Goal: Check status: Check status

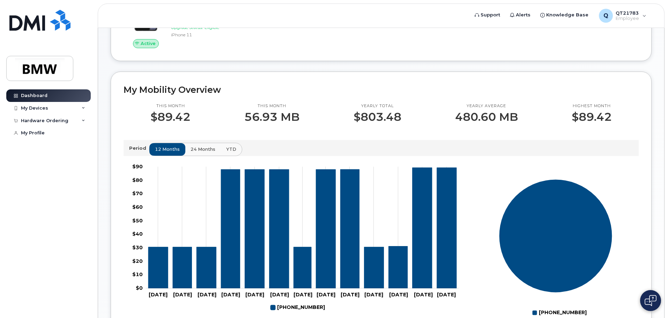
scroll to position [175, 0]
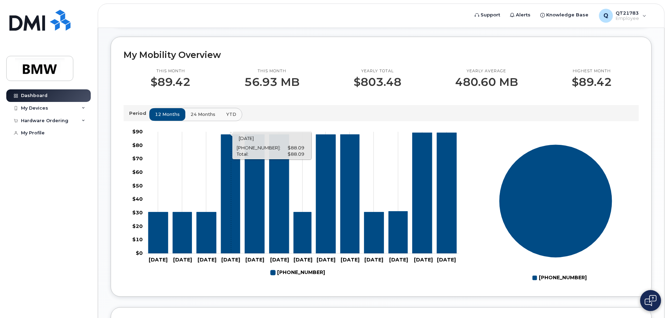
click at [231, 213] on icon "864-371-9043" at bounding box center [230, 193] width 19 height 119
click at [250, 212] on icon "864-371-9043" at bounding box center [255, 193] width 20 height 119
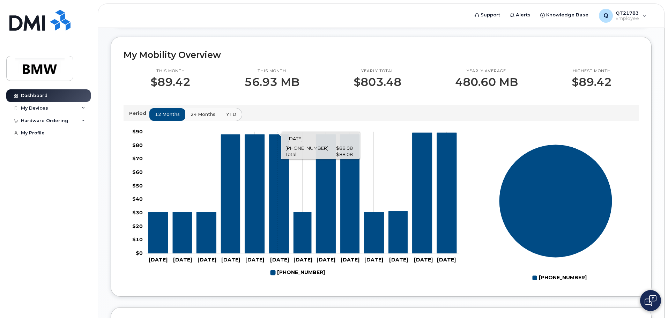
click at [277, 207] on icon "864-371-9043" at bounding box center [280, 193] width 20 height 119
click at [54, 109] on div "My Devices" at bounding box center [48, 108] width 84 height 13
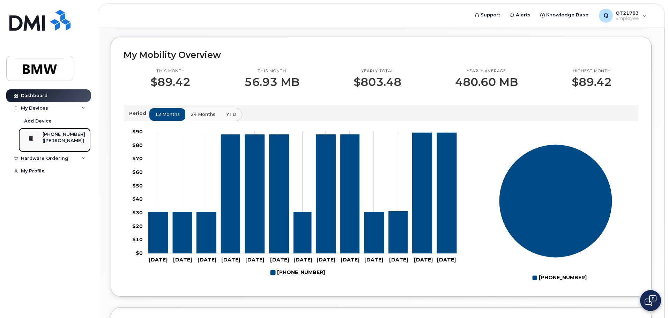
click at [58, 135] on div "[PHONE_NUMBER]" at bounding box center [64, 134] width 43 height 6
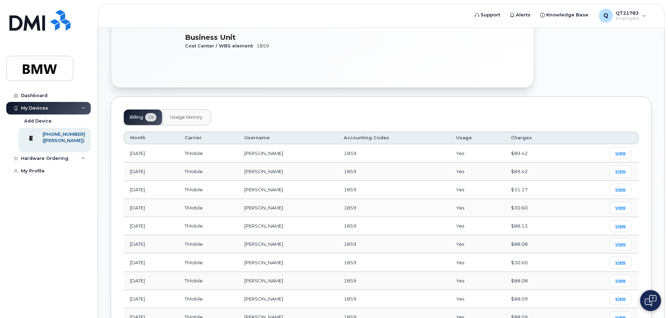
scroll to position [175, 0]
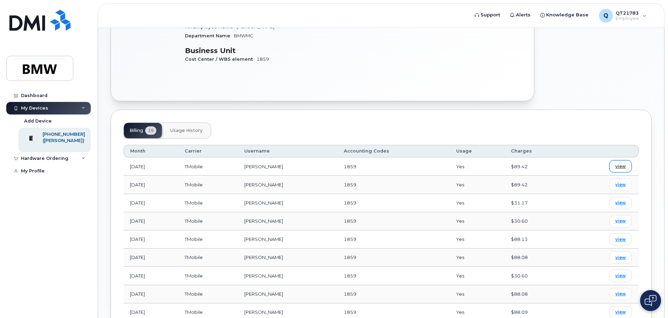
click at [615, 161] on link "view" at bounding box center [621, 166] width 22 height 12
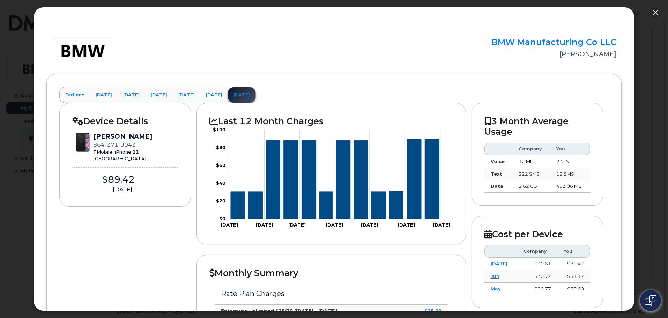
scroll to position [0, 0]
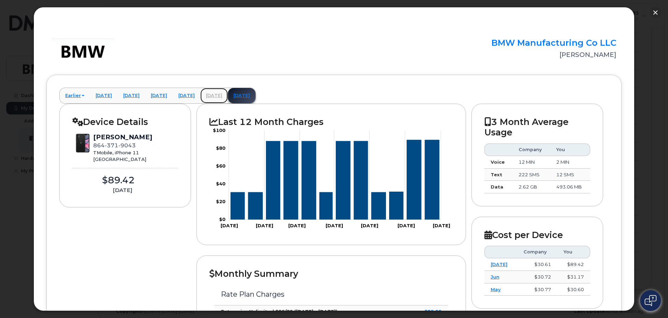
click at [228, 94] on link "July 2025" at bounding box center [214, 95] width 28 height 15
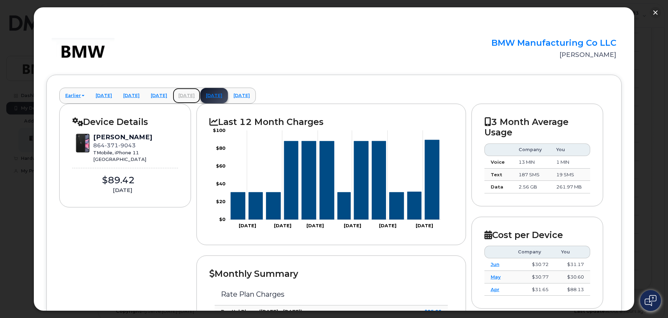
click at [200, 95] on link "June 2025" at bounding box center [187, 95] width 28 height 15
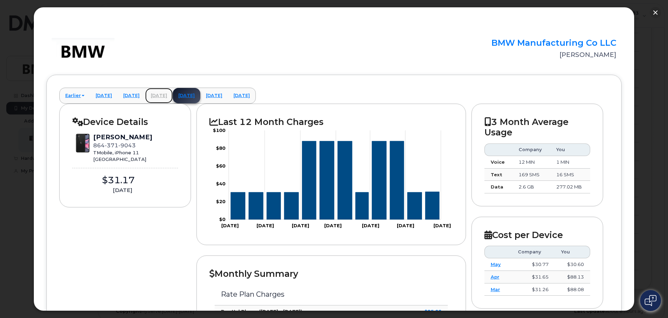
click at [173, 97] on link "May 2025" at bounding box center [159, 95] width 28 height 15
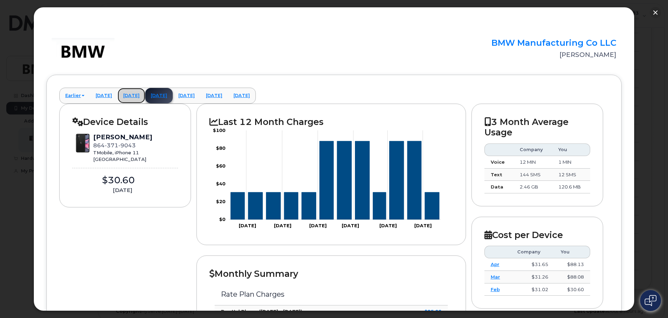
click at [138, 96] on link "April 2025" at bounding box center [132, 95] width 28 height 15
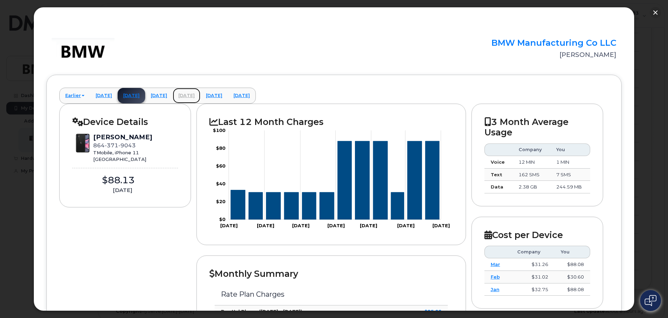
click at [200, 97] on link "June 2025" at bounding box center [187, 95] width 28 height 15
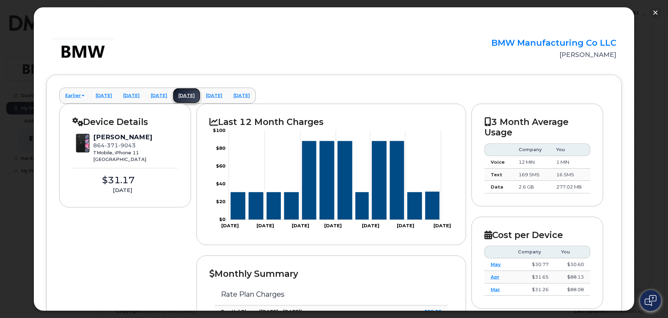
click at [200, 97] on link "June 2025" at bounding box center [187, 95] width 28 height 15
click at [173, 92] on link "May 2025" at bounding box center [159, 95] width 28 height 15
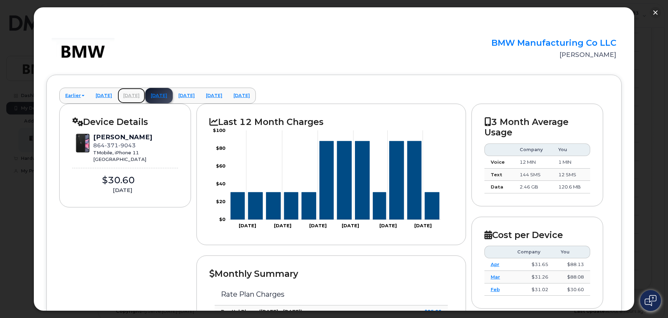
click at [145, 93] on link "April 2025" at bounding box center [132, 95] width 28 height 15
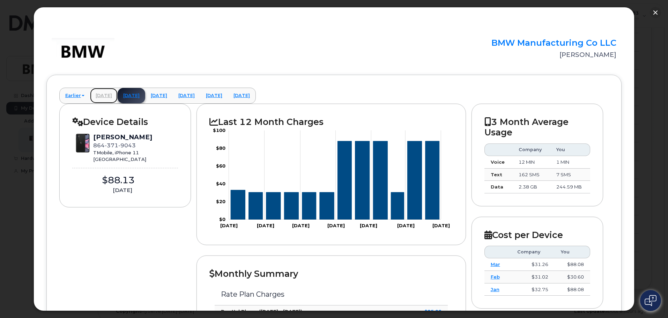
click at [114, 91] on link "March 2025" at bounding box center [104, 95] width 28 height 15
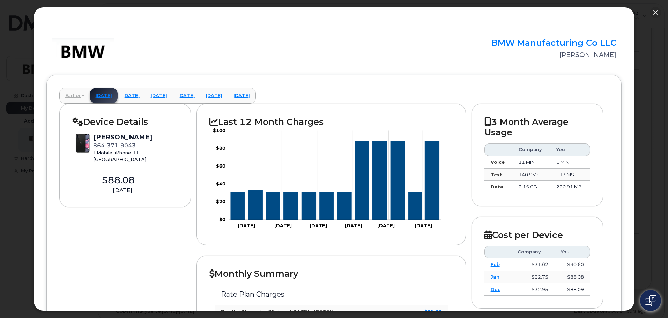
click at [88, 97] on link "Earlier" at bounding box center [75, 95] width 30 height 15
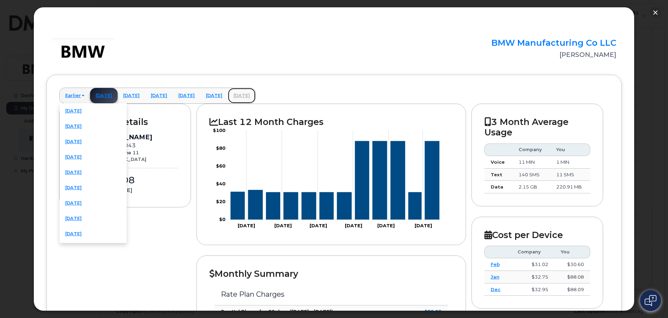
click at [256, 96] on link "August 2025" at bounding box center [242, 95] width 28 height 15
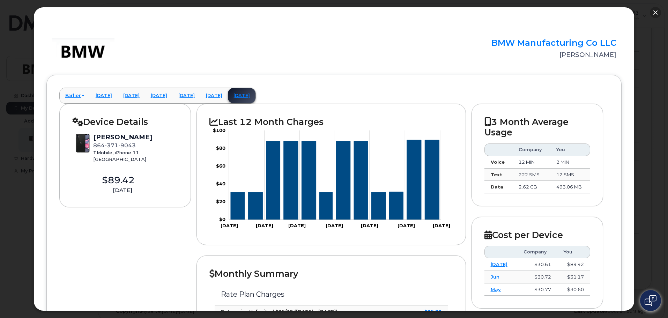
click at [654, 14] on button "button" at bounding box center [655, 12] width 11 height 11
